Goal: Information Seeking & Learning: Learn about a topic

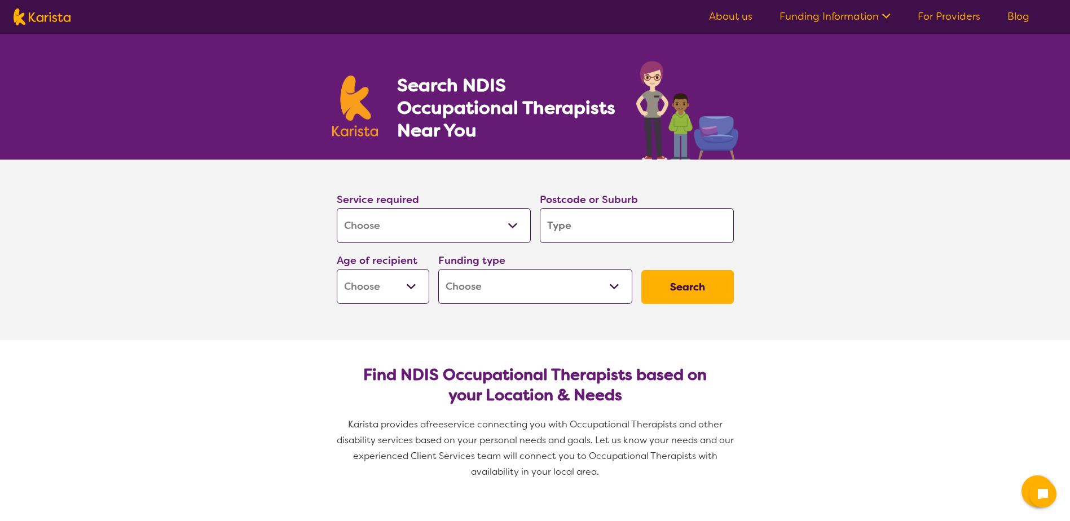
select select "[MEDICAL_DATA]"
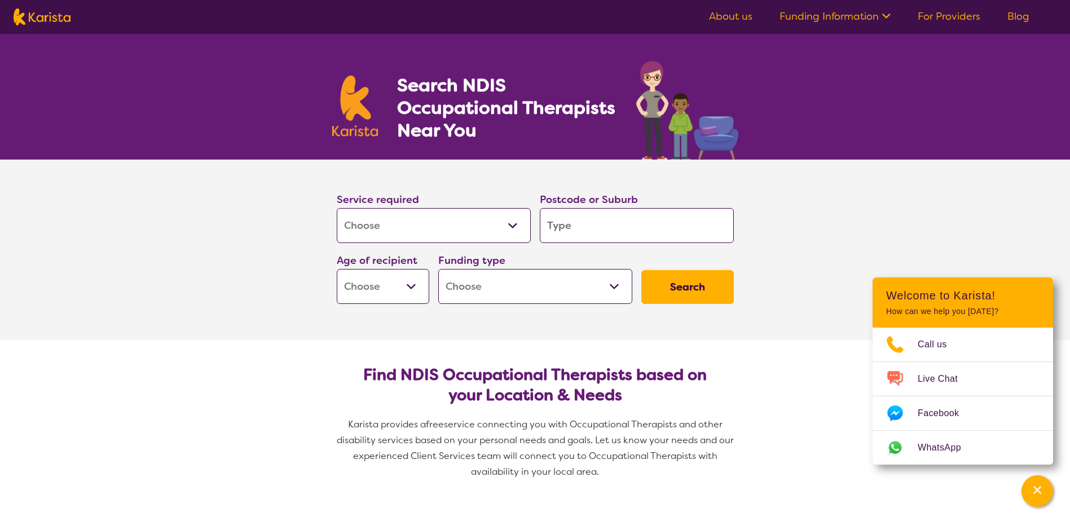
click at [602, 233] on input "search" at bounding box center [637, 225] width 194 height 35
type input "3"
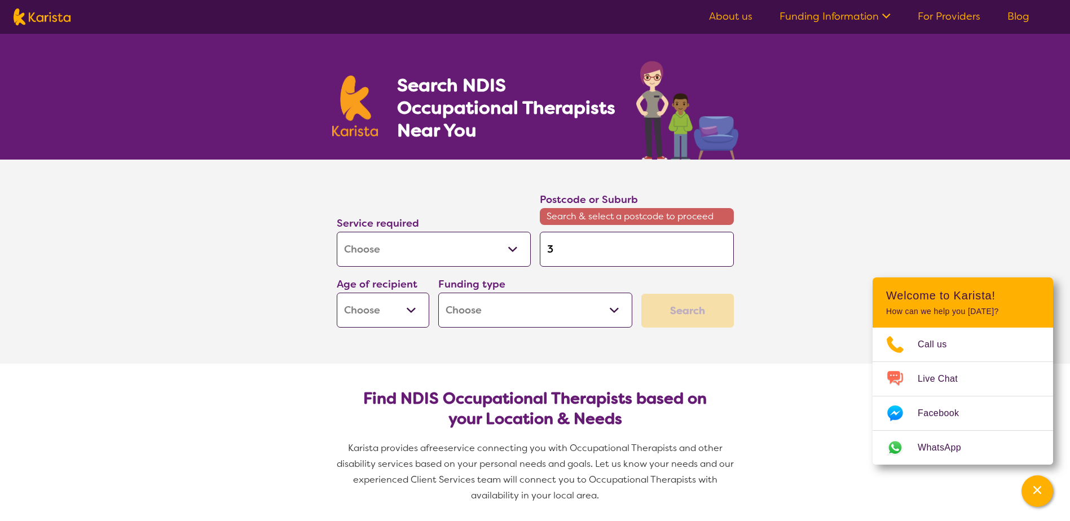
type input "36"
type input "363"
type input "3630"
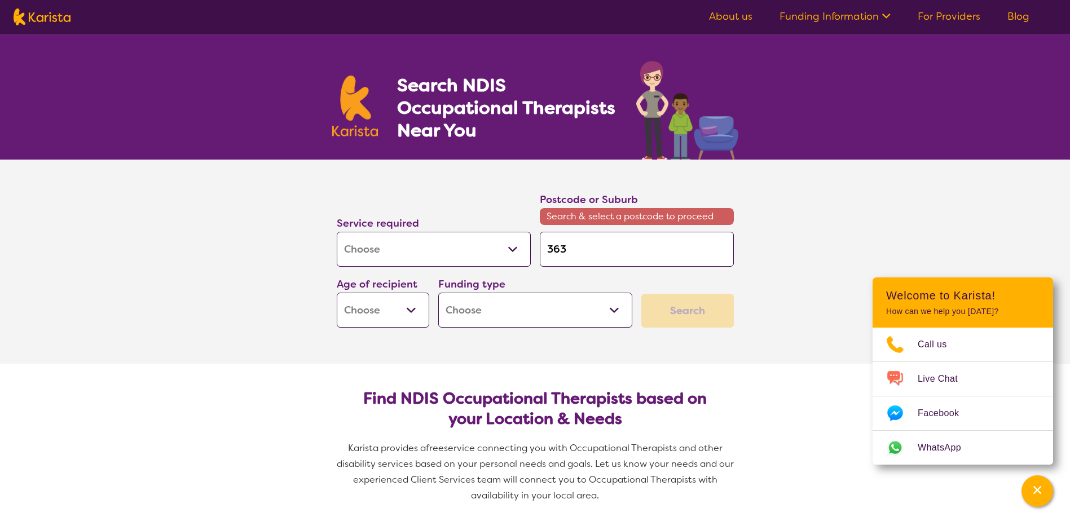
type input "3630"
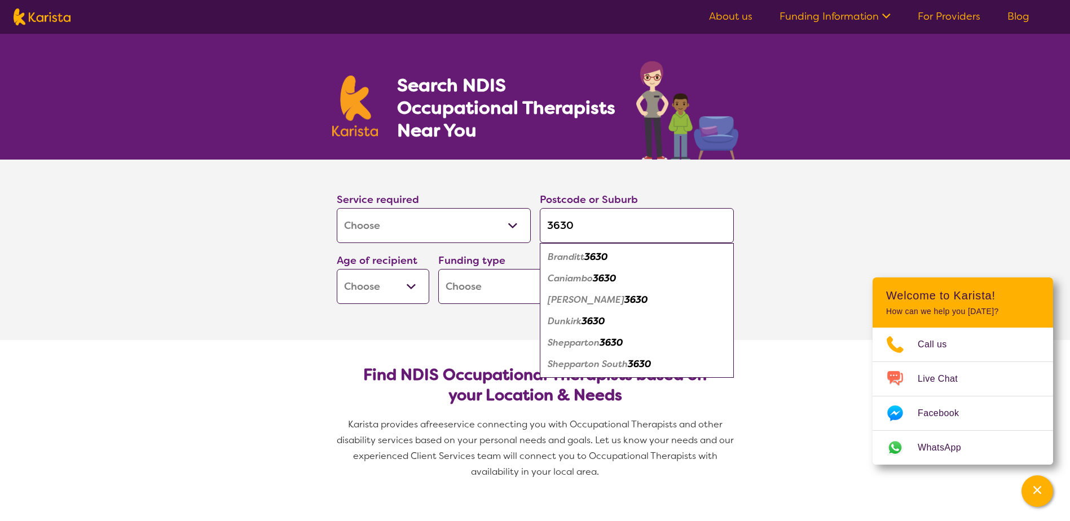
type input "3630"
click at [596, 346] on em "Shepparton" at bounding box center [574, 343] width 52 height 12
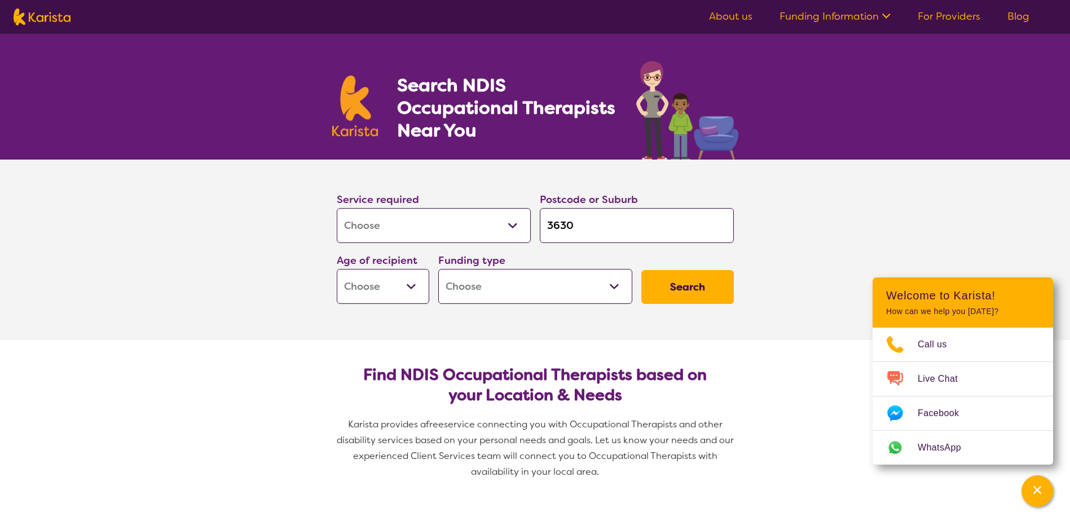
click at [413, 294] on select "Early Childhood - 0 to 9 Child - 10 to 11 Adolescent - 12 to 17 Adult - 18 to 6…" at bounding box center [383, 286] width 92 height 35
select select "CH"
click at [337, 269] on select "Early Childhood - 0 to 9 Child - 10 to 11 Adolescent - 12 to 17 Adult - 18 to 6…" at bounding box center [383, 286] width 92 height 35
select select "CH"
click at [514, 305] on div "Funding type Home Care Package (HCP) National Disability Insurance Scheme (NDIS…" at bounding box center [535, 278] width 203 height 61
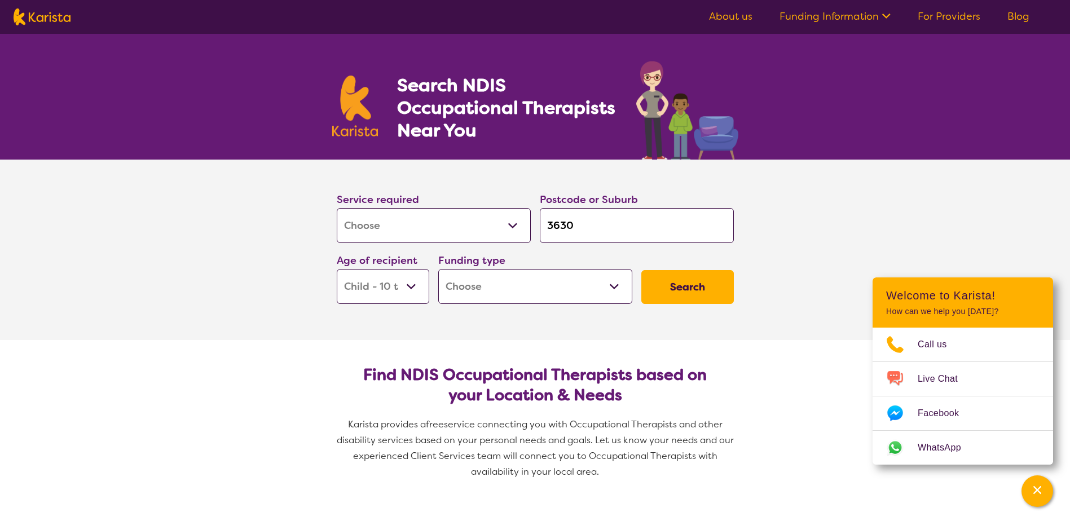
click at [512, 292] on select "Home Care Package (HCP) National Disability Insurance Scheme (NDIS) I don't know" at bounding box center [535, 286] width 194 height 35
select select "i-don-t-know"
click at [438, 269] on select "Home Care Package (HCP) National Disability Insurance Scheme (NDIS) I don't know" at bounding box center [535, 286] width 194 height 35
select select "i-don-t-know"
click at [682, 292] on button "Search" at bounding box center [687, 287] width 92 height 34
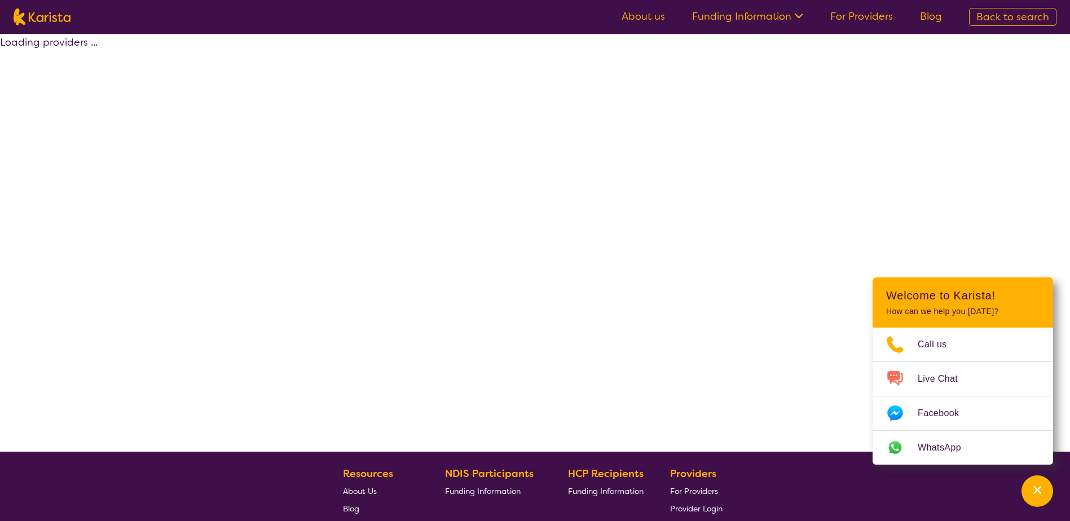
select select "[MEDICAL_DATA]"
select select "CH"
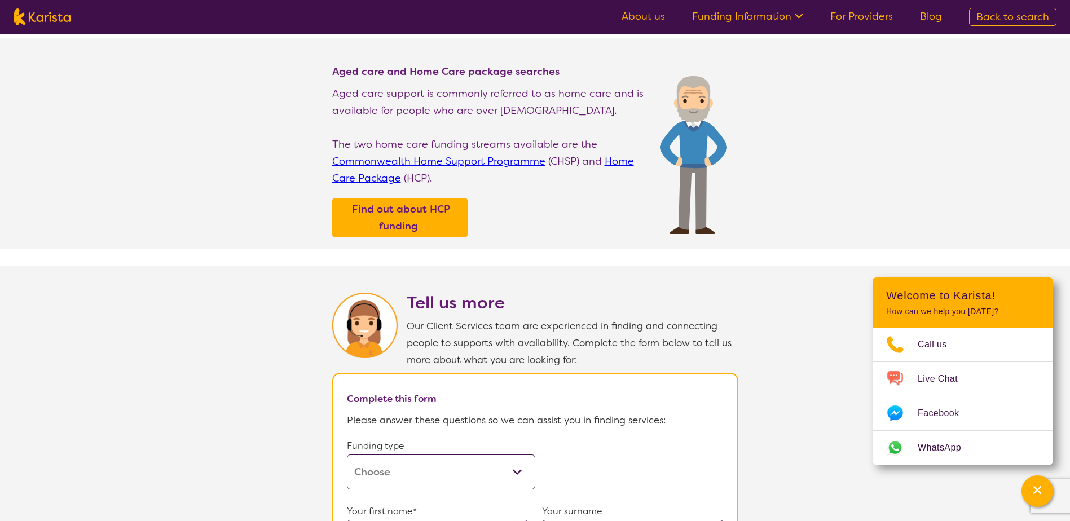
scroll to position [282, 0]
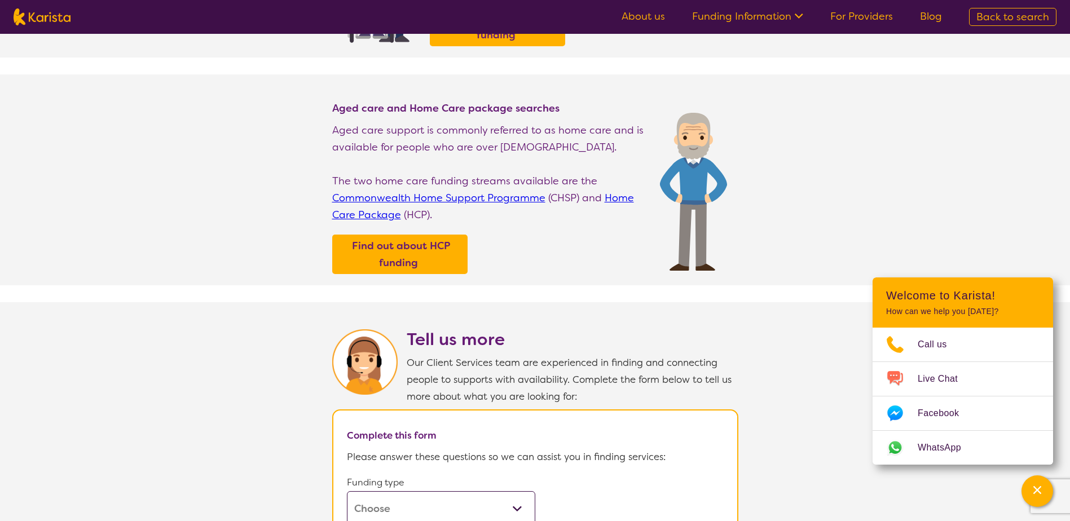
select select "[MEDICAL_DATA]"
select select "CH"
select select "i-don-t-know"
select select "[MEDICAL_DATA]"
select select "CH"
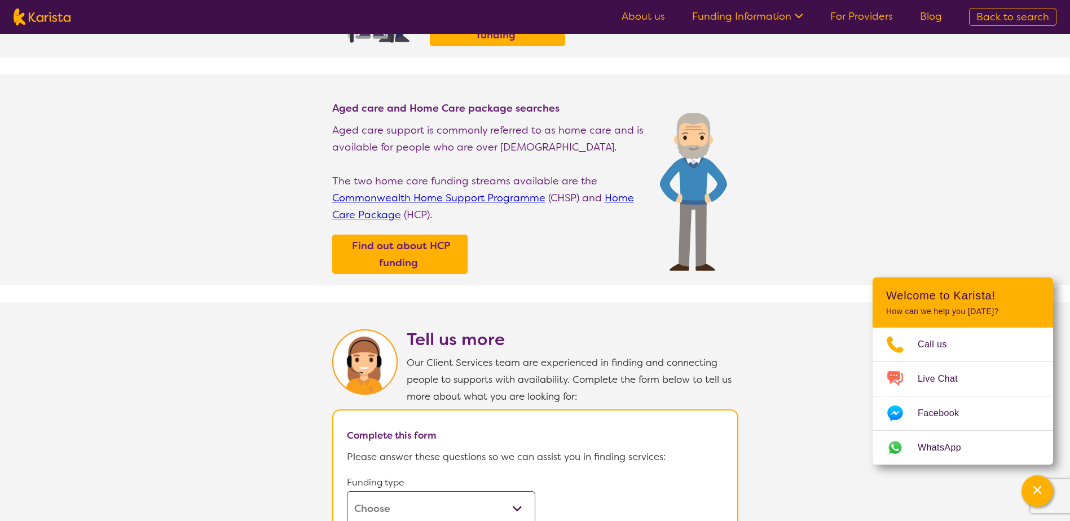
select select "i-don-t-know"
